Goal: Task Accomplishment & Management: Complete application form

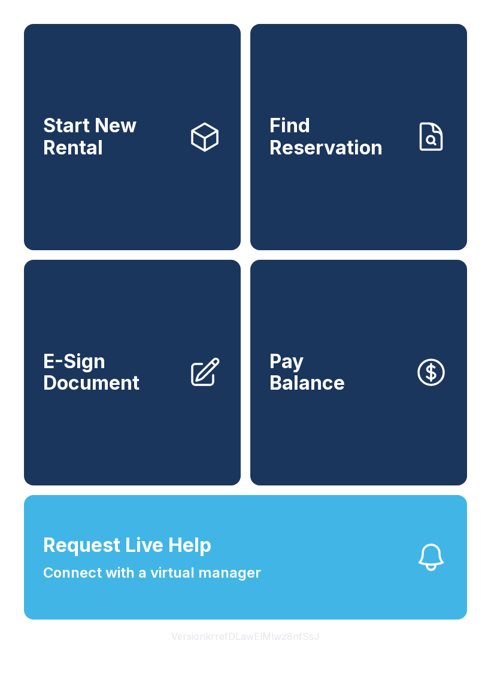
click at [99, 388] on span "E-Sign Document" at bounding box center [110, 373] width 135 height 44
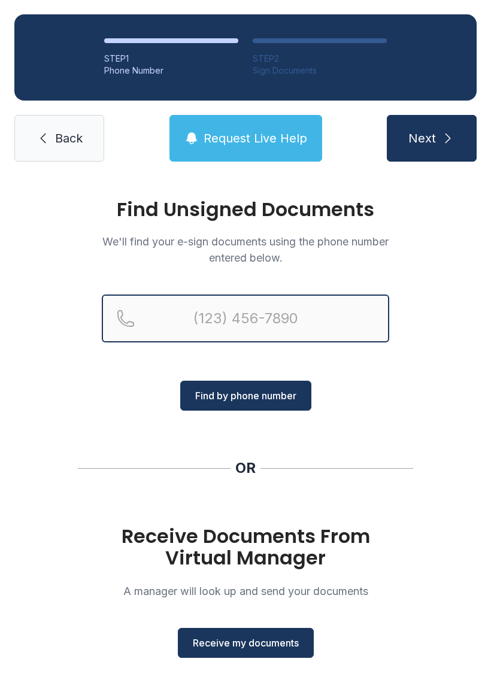
click at [309, 294] on input "Reservation phone number" at bounding box center [245, 318] width 287 height 48
click at [319, 321] on input "(" at bounding box center [245, 318] width 287 height 48
click at [286, 315] on input "(" at bounding box center [245, 318] width 287 height 48
click at [291, 320] on input "(" at bounding box center [245, 318] width 287 height 48
type input "[PHONE_NUMBER]"
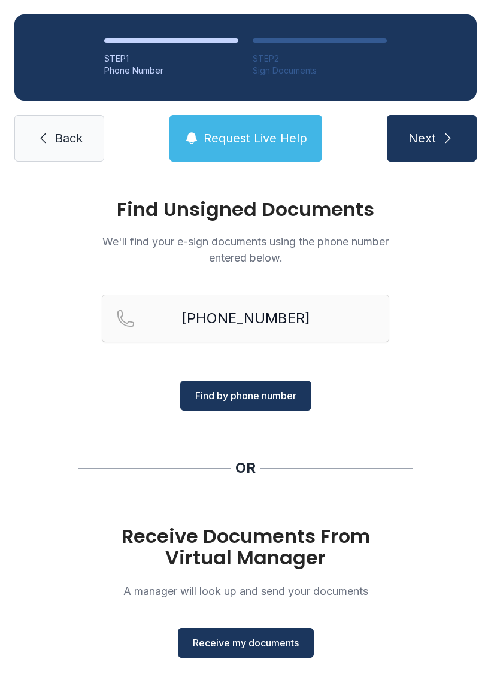
click at [243, 394] on span "Find by phone number" at bounding box center [245, 395] width 101 height 14
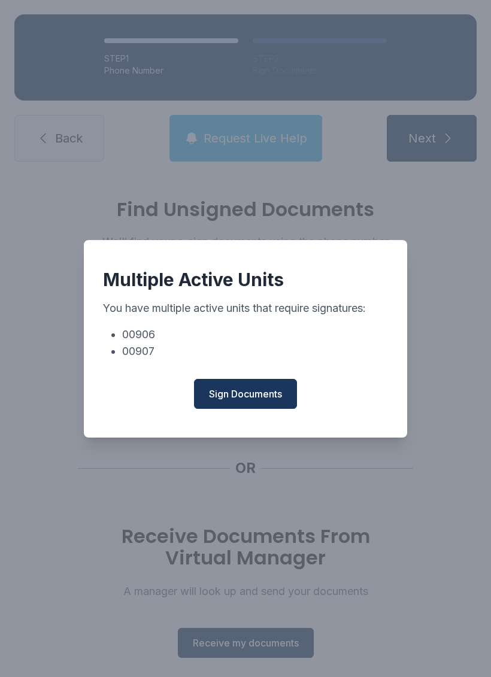
click at [256, 400] on span "Sign Documents" at bounding box center [245, 394] width 73 height 14
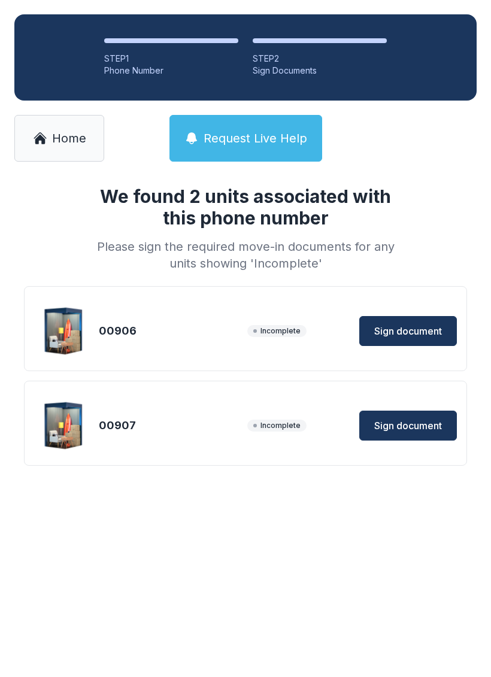
click at [404, 317] on button "Sign document" at bounding box center [408, 331] width 98 height 30
click at [433, 436] on button "Sign document" at bounding box center [408, 426] width 98 height 30
click at [81, 151] on link "Home" at bounding box center [59, 138] width 90 height 47
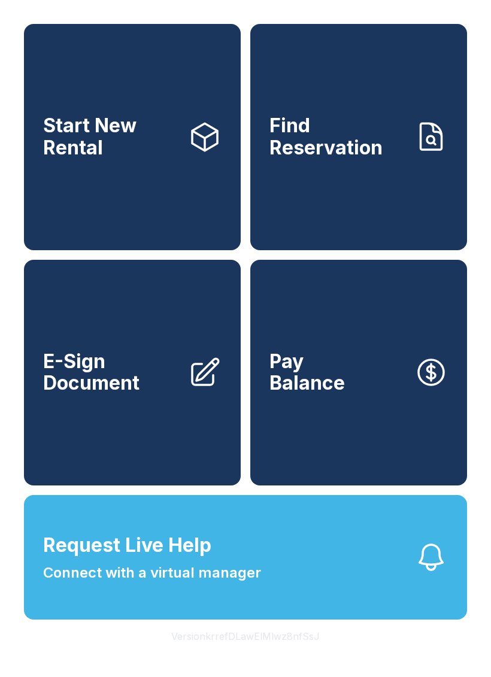
click at [116, 394] on span "E-Sign Document" at bounding box center [110, 373] width 135 height 44
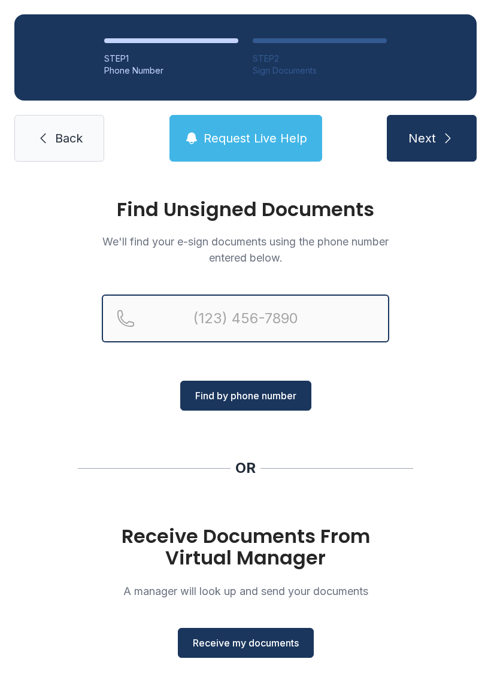
click at [266, 318] on input "Reservation phone number" at bounding box center [245, 318] width 287 height 48
type input "[PHONE_NUMBER]"
click at [431, 138] on button "Next" at bounding box center [432, 138] width 90 height 47
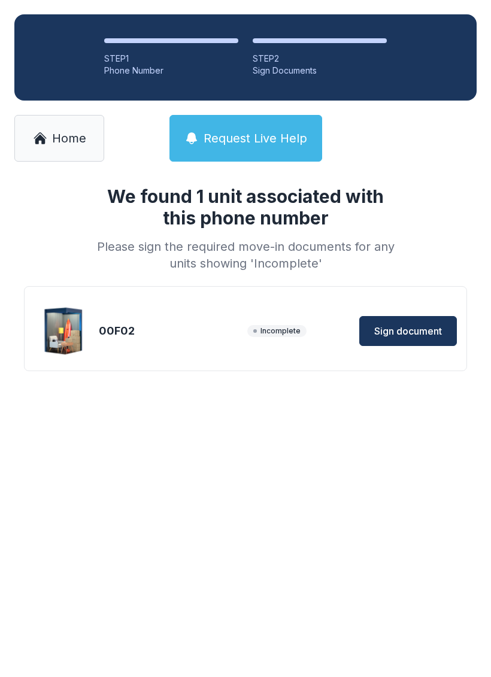
click at [451, 338] on button "Sign document" at bounding box center [408, 331] width 98 height 30
click at [47, 135] on link "Home" at bounding box center [59, 138] width 90 height 47
